Goal: Information Seeking & Learning: Learn about a topic

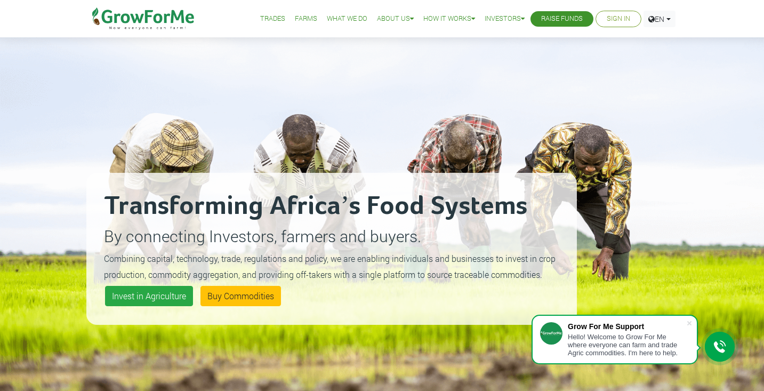
click at [340, 17] on link "What We Do" at bounding box center [347, 18] width 41 height 11
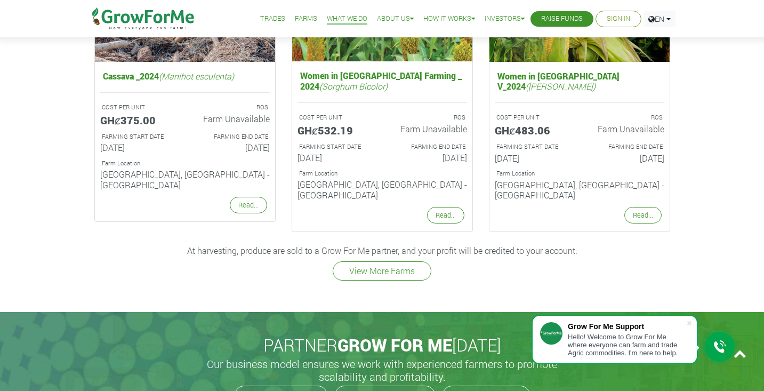
scroll to position [1429, 0]
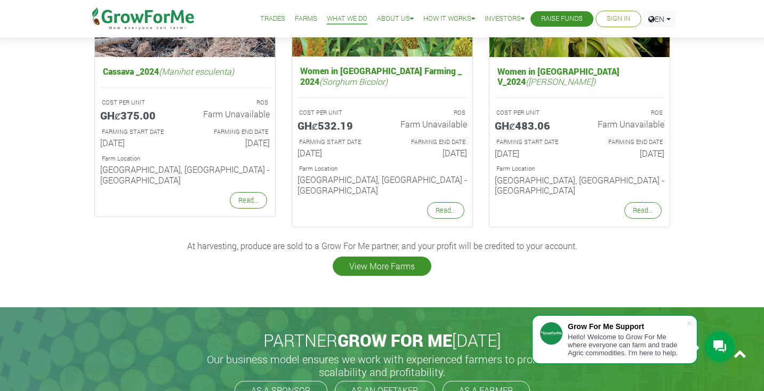
click at [358, 256] on link "View More Farms" at bounding box center [382, 265] width 99 height 19
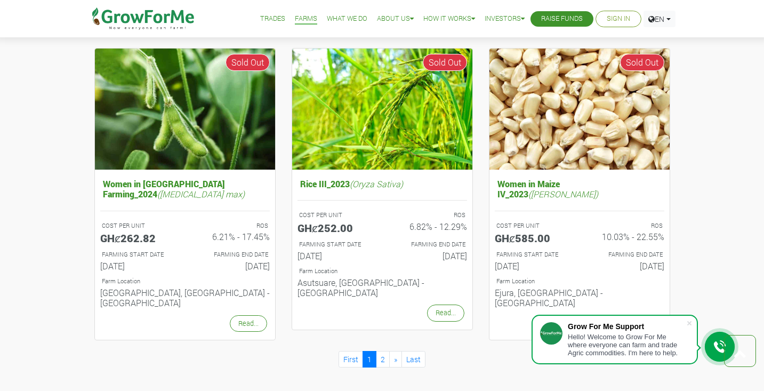
scroll to position [1030, 0]
